Goal: Ask a question

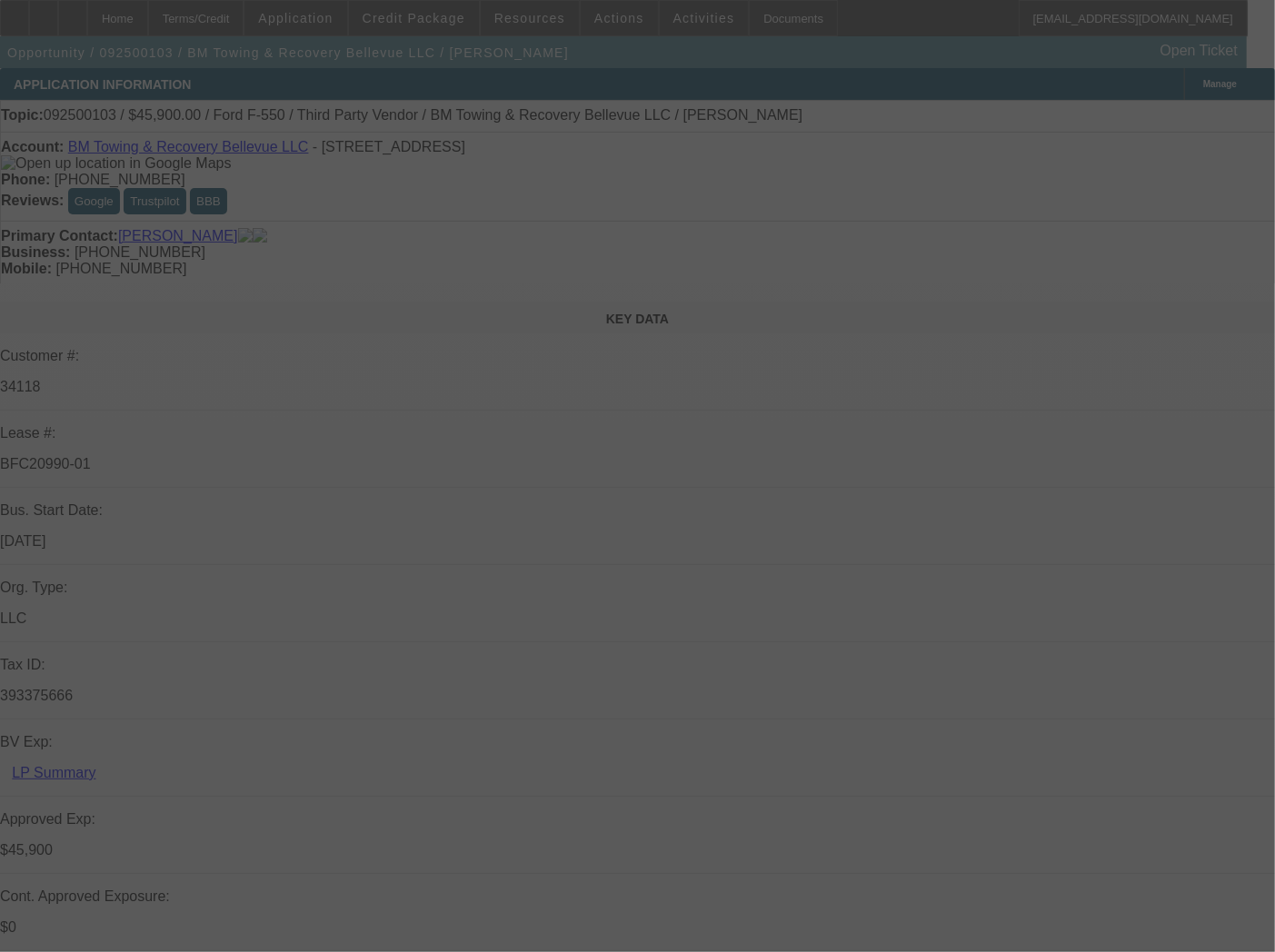
click at [1174, 82] on div at bounding box center [637, 476] width 1275 height 952
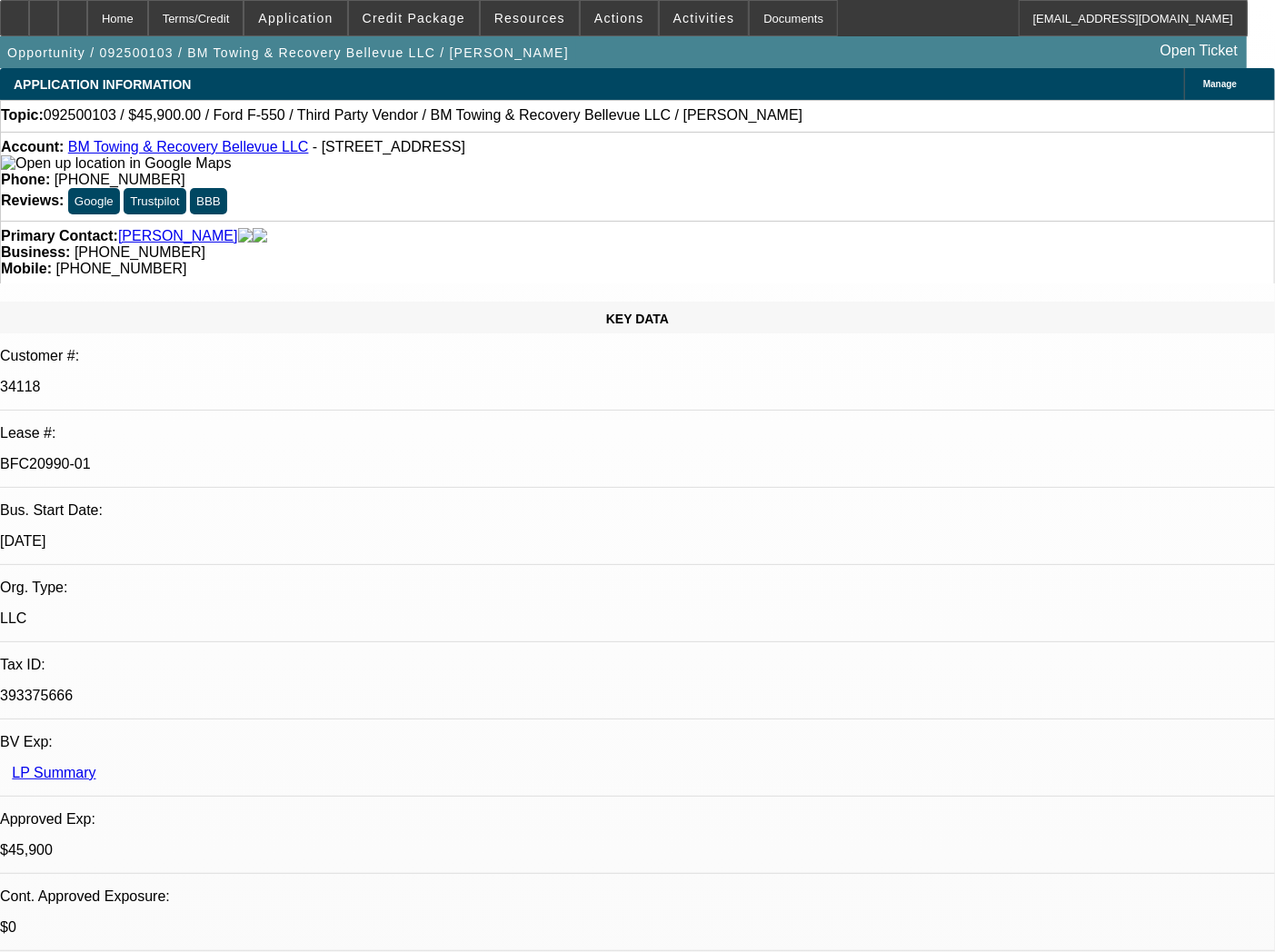
select select "0.15"
select select "2"
select select "0.1"
select select "4"
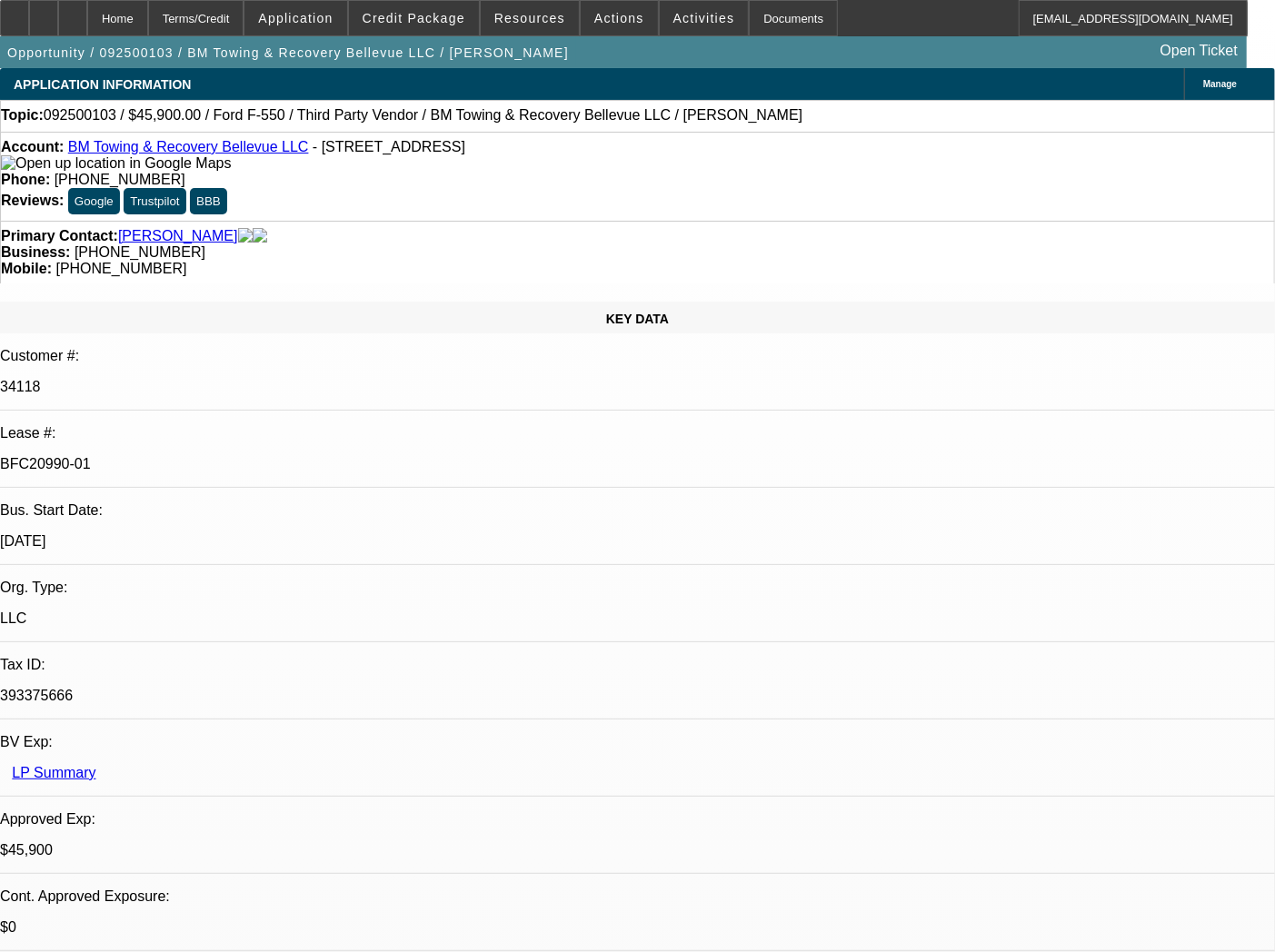
select select "0"
select select "2"
select select "0.1"
select select "4"
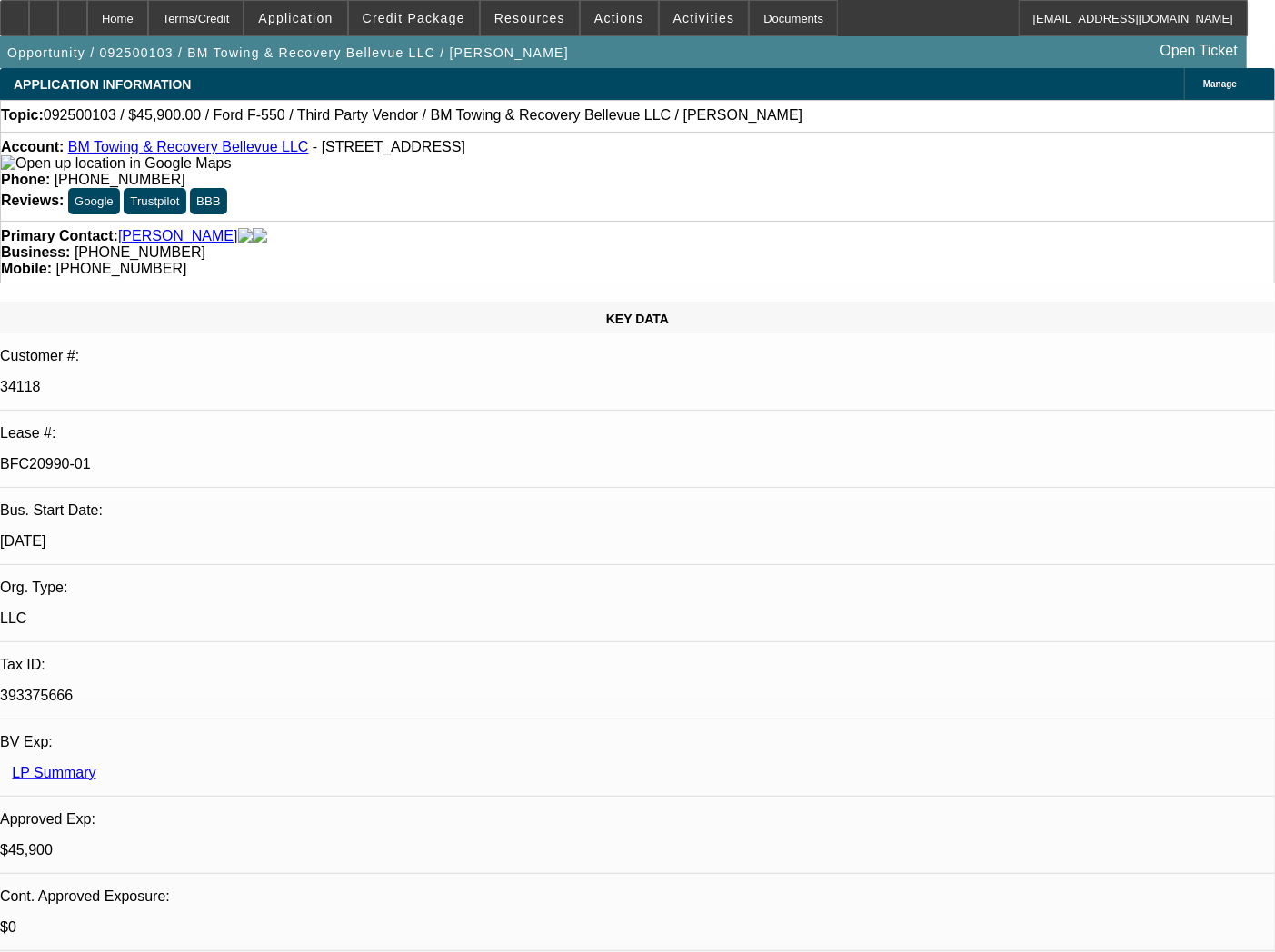
type input "TAX"
